Goal: Task Accomplishment & Management: Complete application form

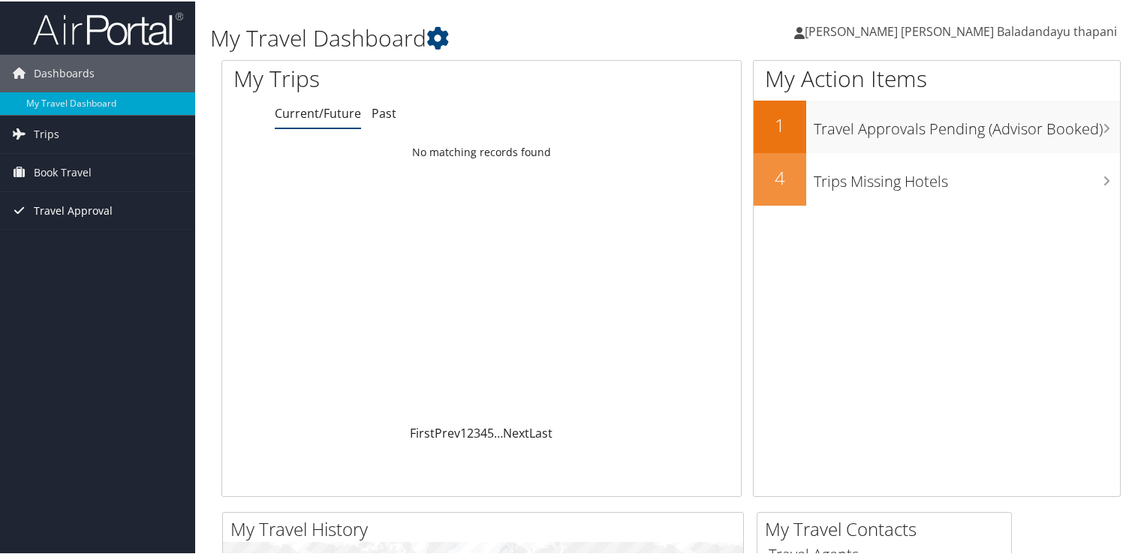
click at [77, 206] on span "Travel Approval" at bounding box center [73, 210] width 79 height 38
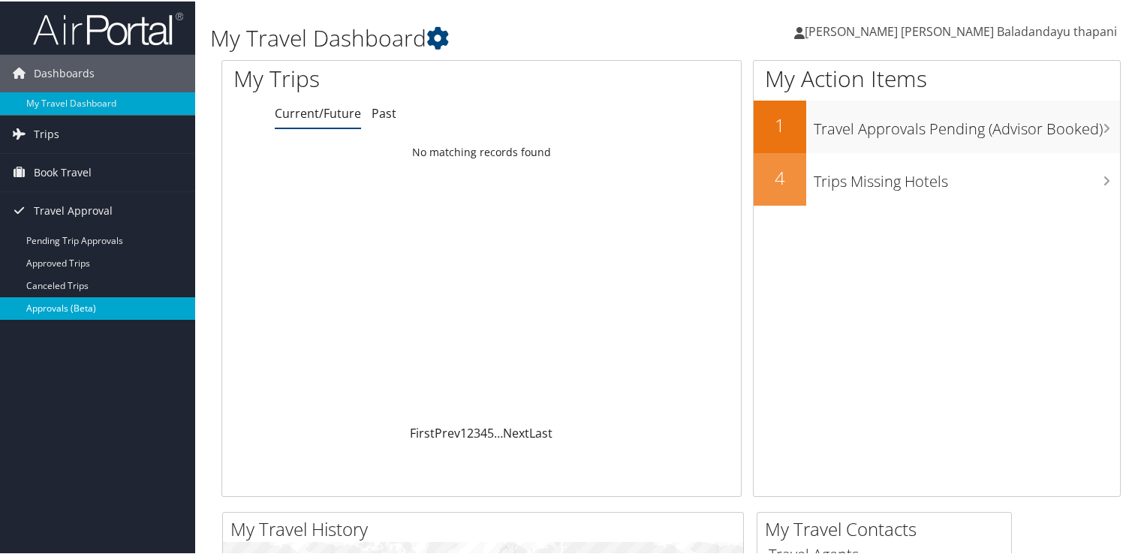
click at [87, 311] on link "Approvals (Beta)" at bounding box center [97, 307] width 195 height 23
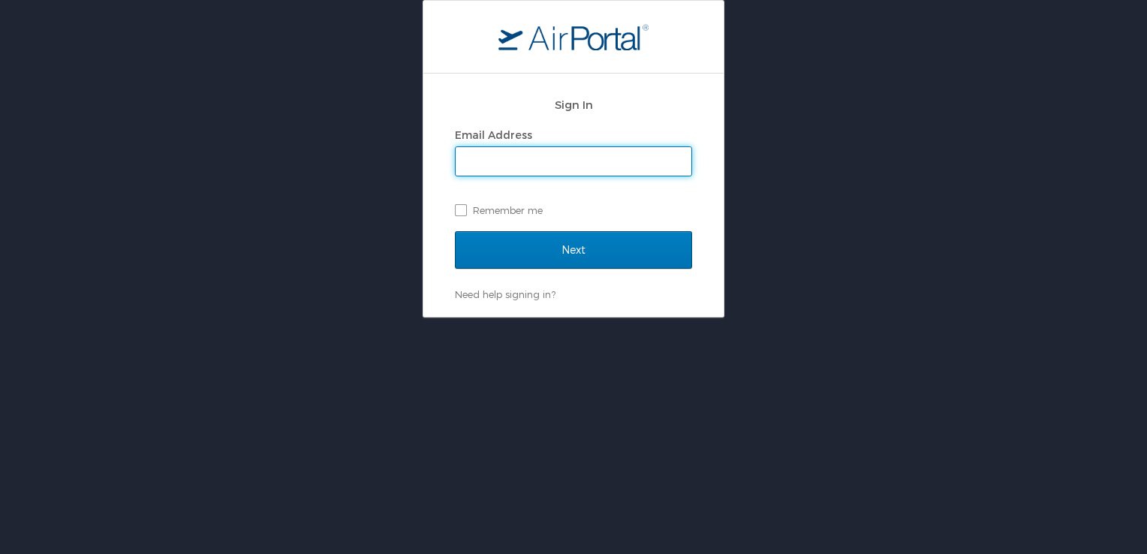
type input "ramesh.pantulu@magna.com"
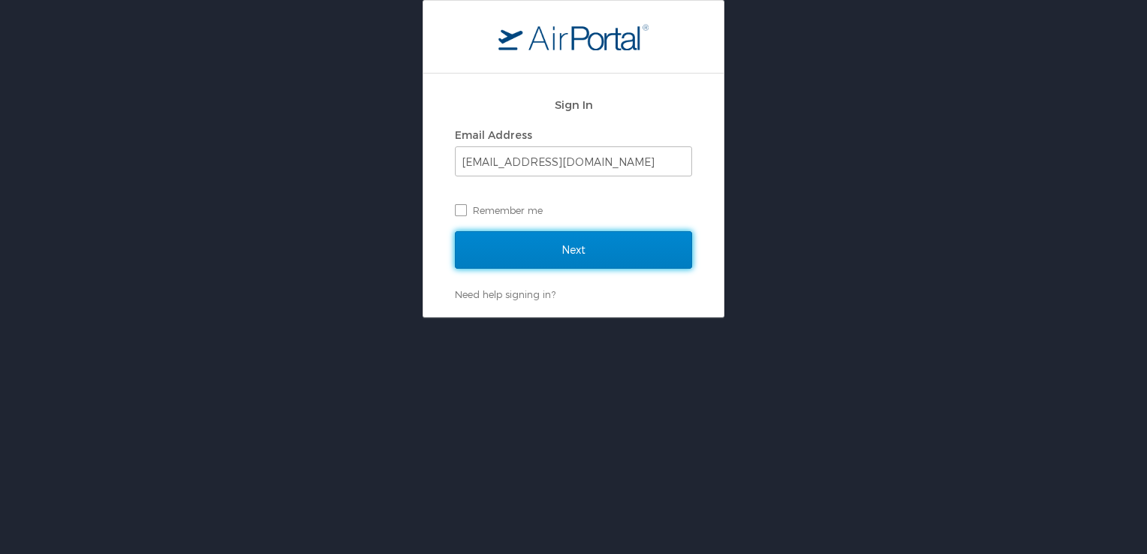
click at [525, 260] on input "Next" at bounding box center [573, 250] width 237 height 38
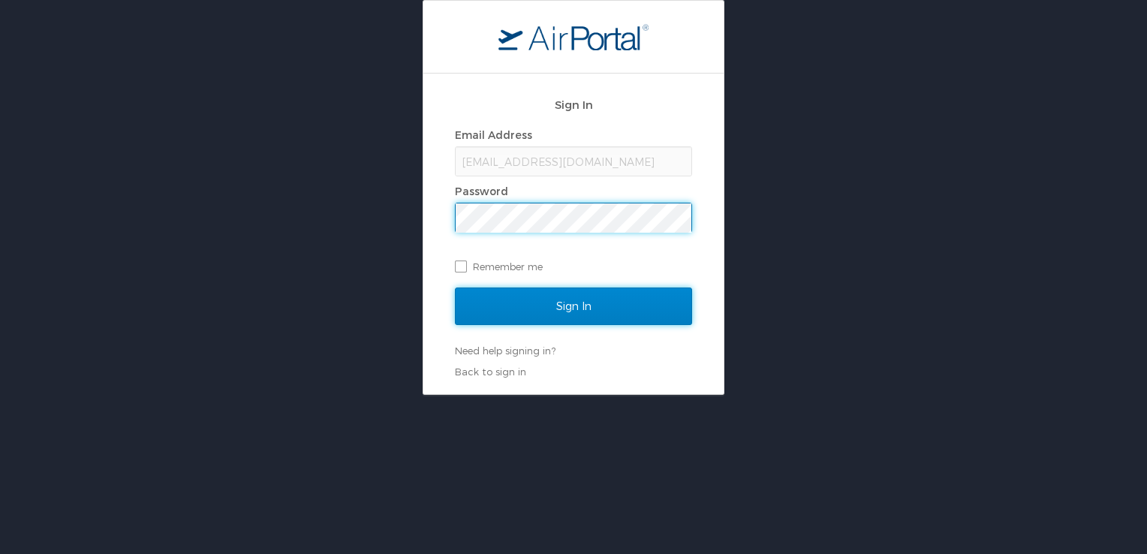
click at [535, 314] on input "Sign In" at bounding box center [573, 306] width 237 height 38
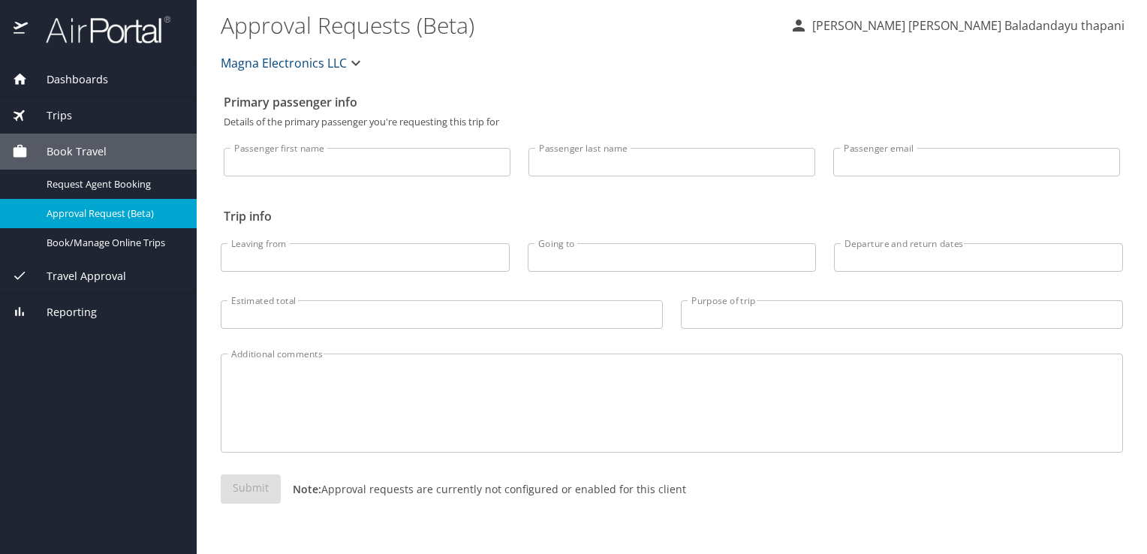
select select "US"
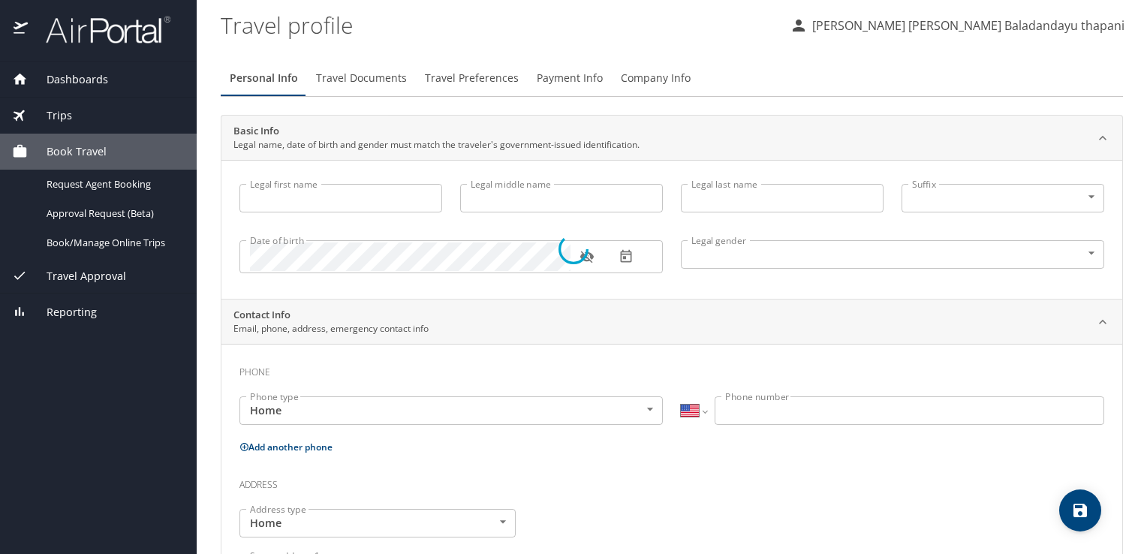
type input "[PERSON_NAME]"
type input "[PERSON_NAME] thapani"
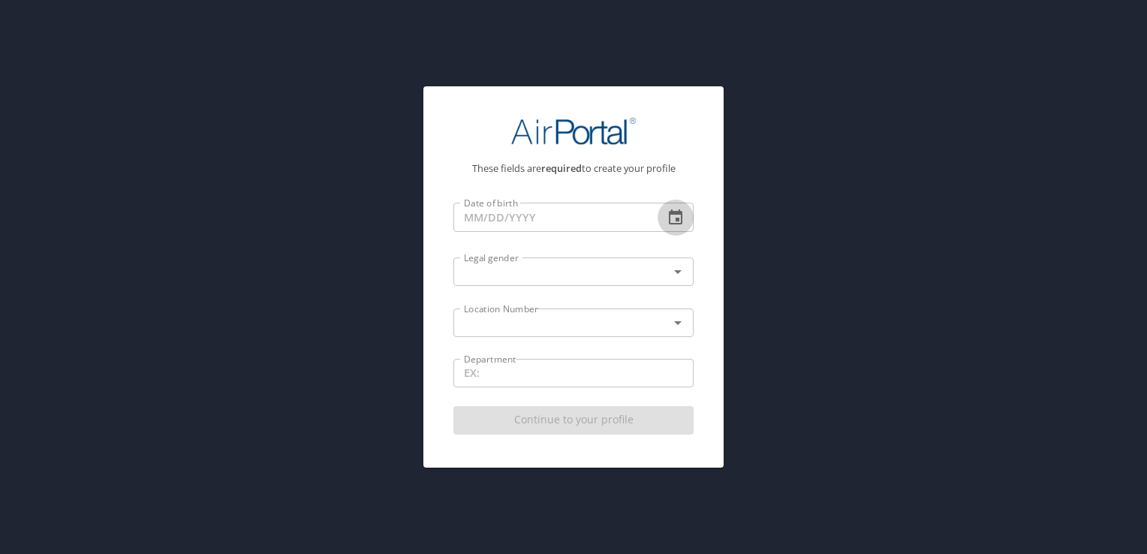
click at [672, 212] on icon "button" at bounding box center [676, 216] width 14 height 15
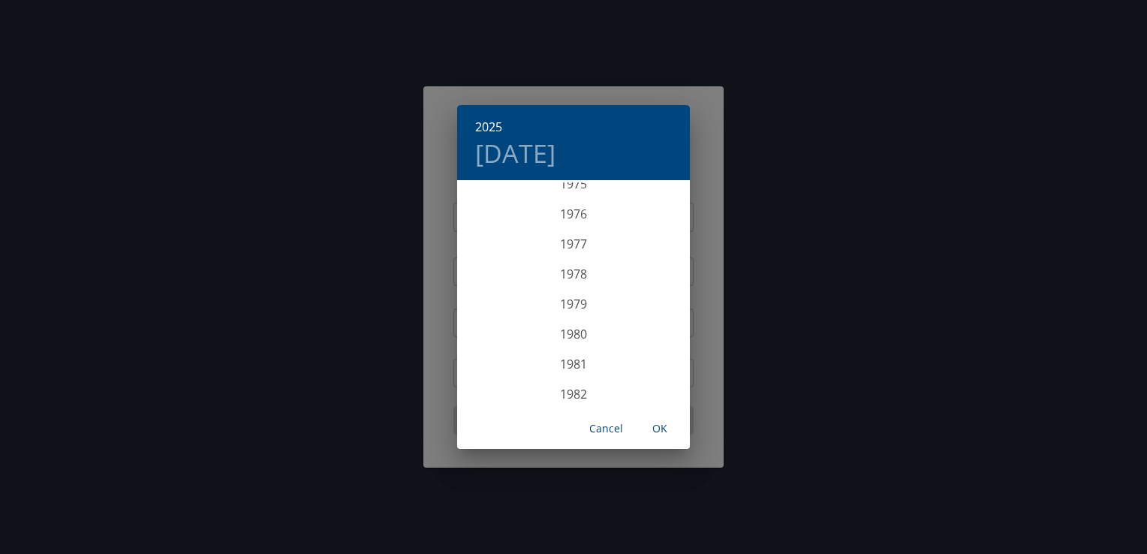
scroll to position [2322, 0]
click at [573, 269] on div "1979" at bounding box center [573, 276] width 233 height 30
click at [647, 217] on div "Mar" at bounding box center [650, 210] width 77 height 56
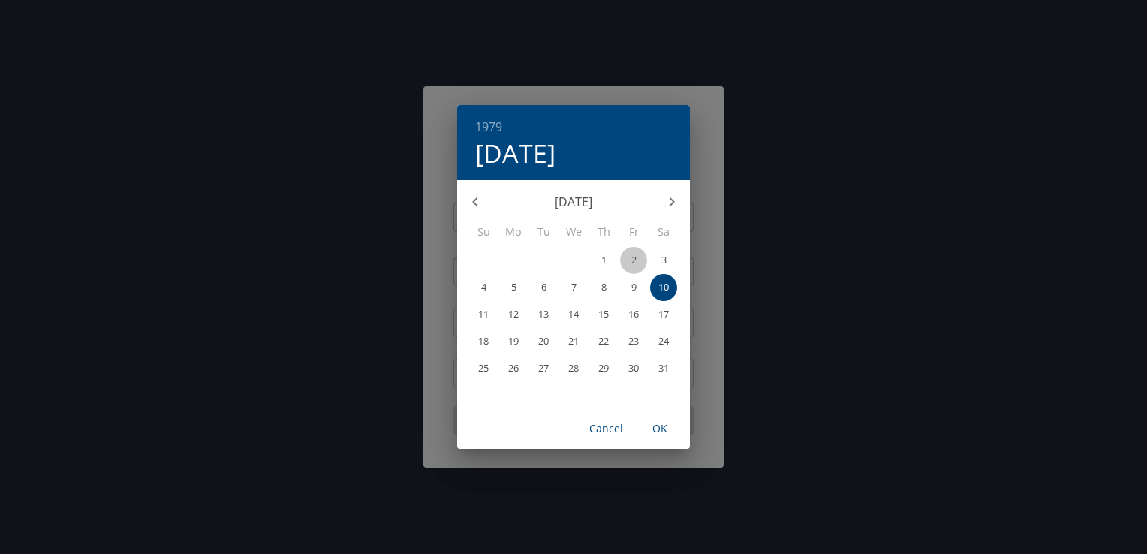
click at [633, 258] on p "2" at bounding box center [633, 260] width 5 height 10
click at [660, 431] on span "OK" at bounding box center [660, 428] width 36 height 19
type input "03/02/1979"
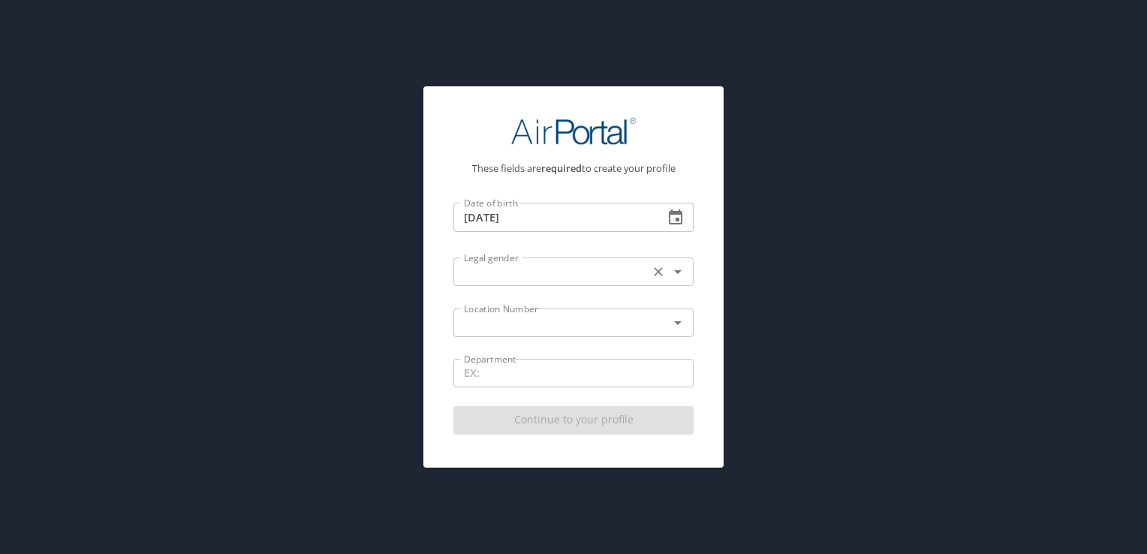
click at [615, 272] on input "text" at bounding box center [551, 272] width 187 height 20
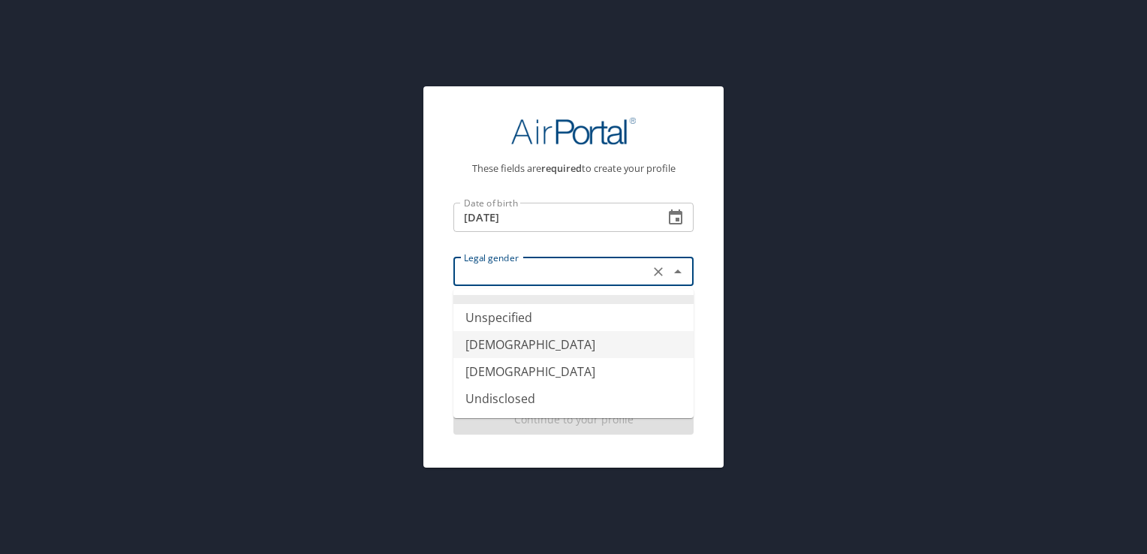
click at [592, 348] on li "[DEMOGRAPHIC_DATA]" at bounding box center [573, 344] width 240 height 27
type input "[DEMOGRAPHIC_DATA]"
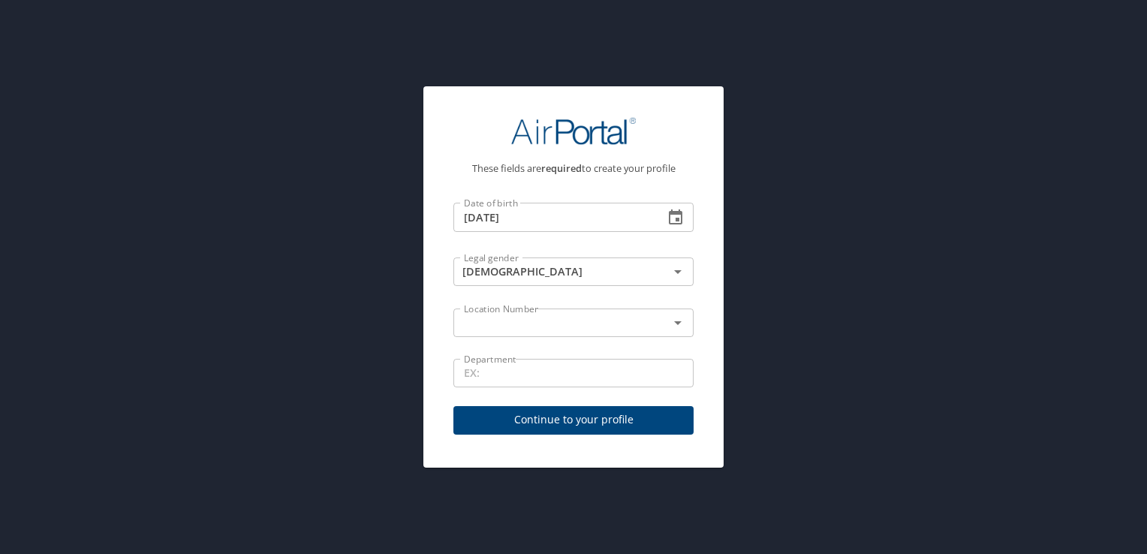
click at [590, 323] on input "text" at bounding box center [551, 323] width 187 height 20
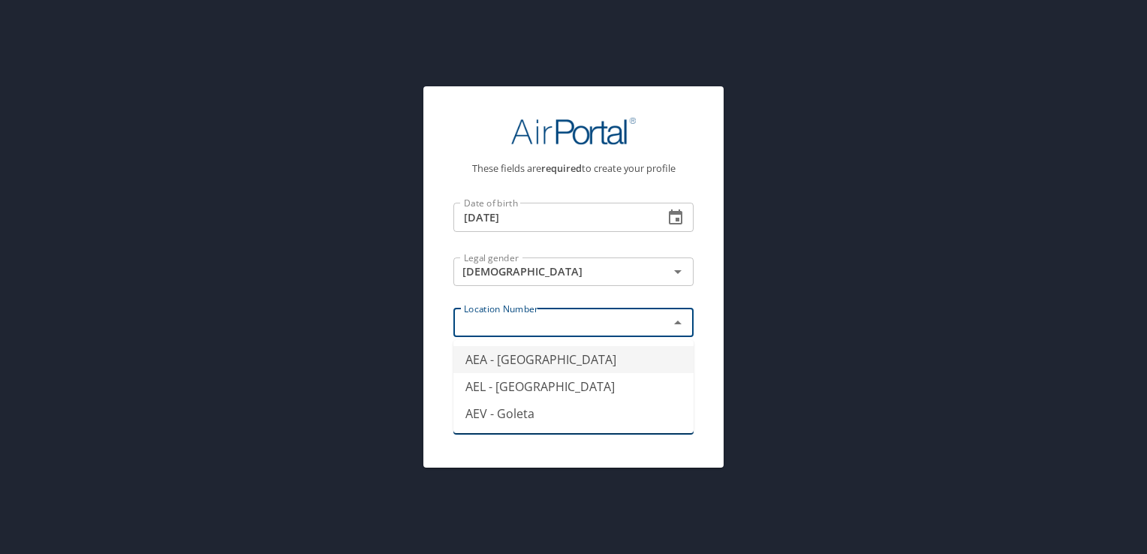
click at [584, 365] on li "AEA - Southfield" at bounding box center [573, 359] width 240 height 27
type input "AEA - Southfield"
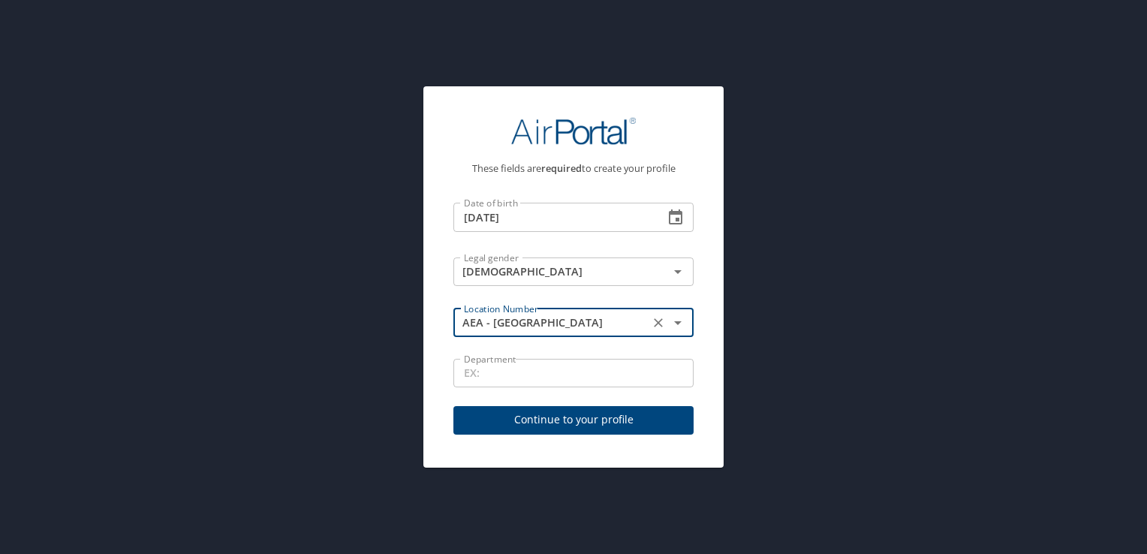
click at [608, 419] on span "Continue to your profile" at bounding box center [573, 419] width 216 height 19
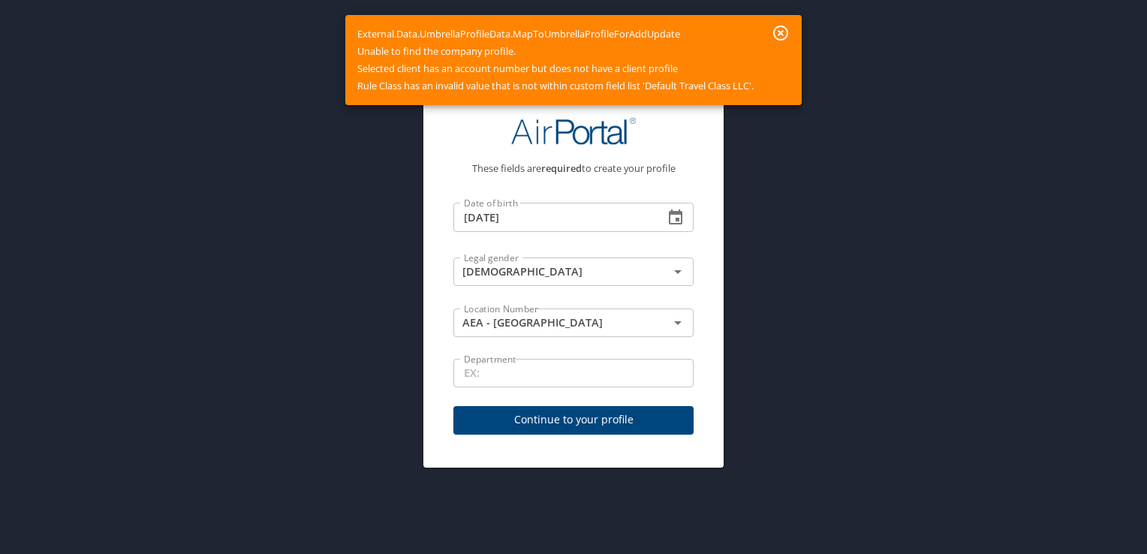
click at [837, 164] on div "These fields are required to create your profile Date of birth 03/02/1979 Date …" at bounding box center [573, 277] width 1147 height 554
click at [786, 33] on icon "button" at bounding box center [780, 33] width 18 height 18
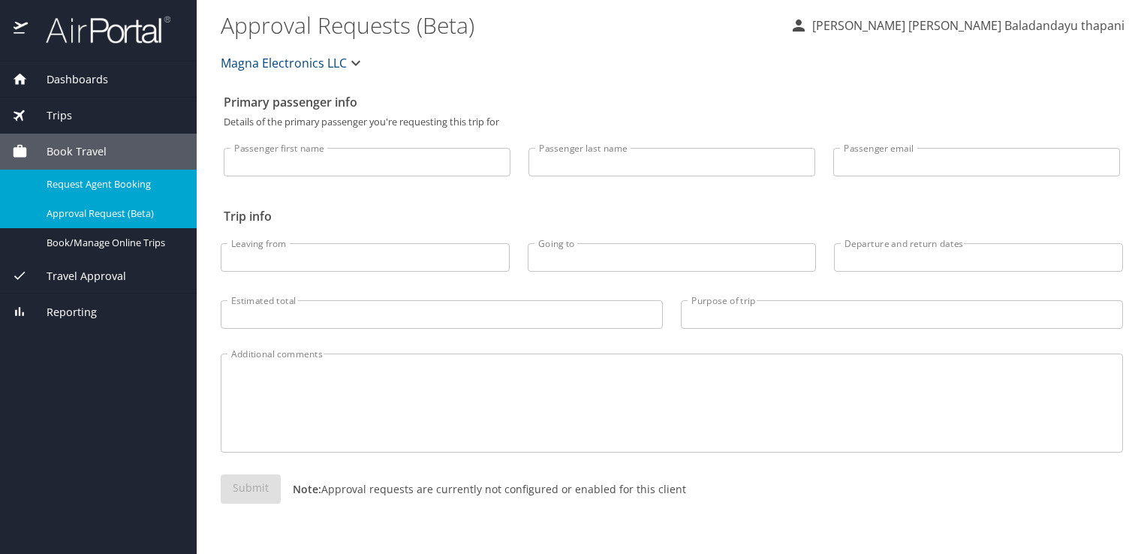
click at [137, 182] on span "Request Agent Booking" at bounding box center [113, 184] width 132 height 14
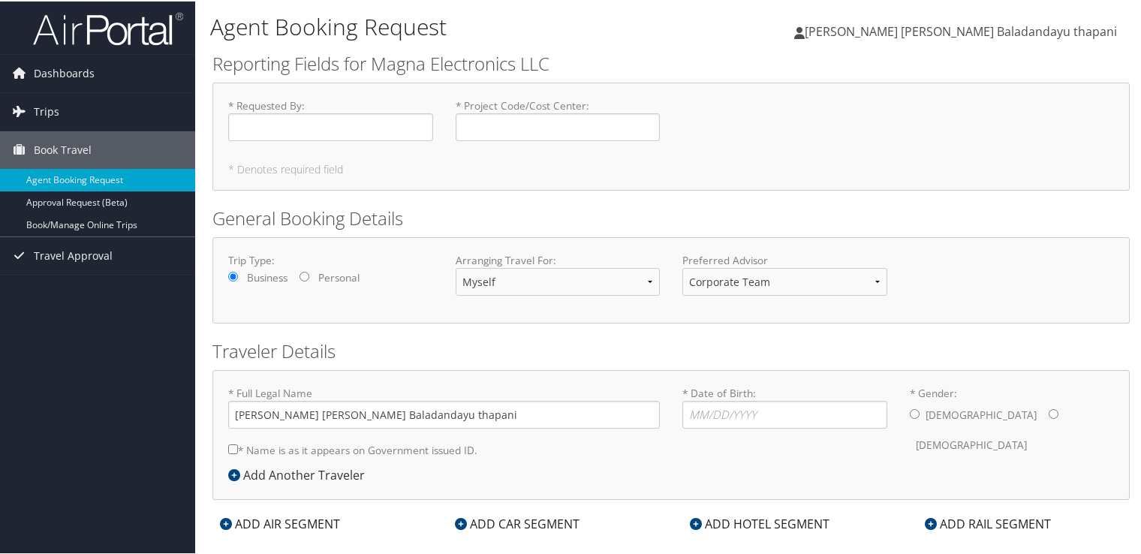
scroll to position [21, 0]
